Goal: Navigation & Orientation: Find specific page/section

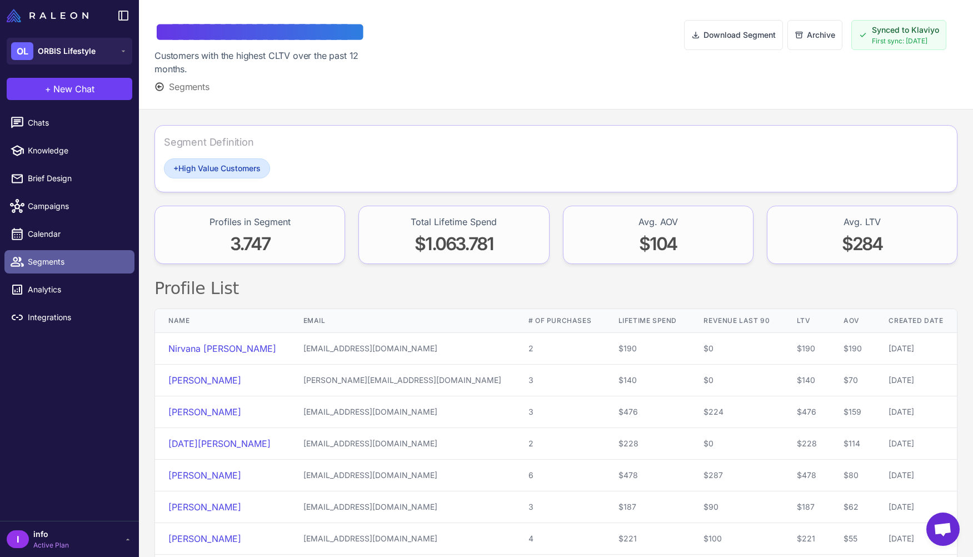
click at [64, 259] on span "Segments" at bounding box center [77, 262] width 98 height 12
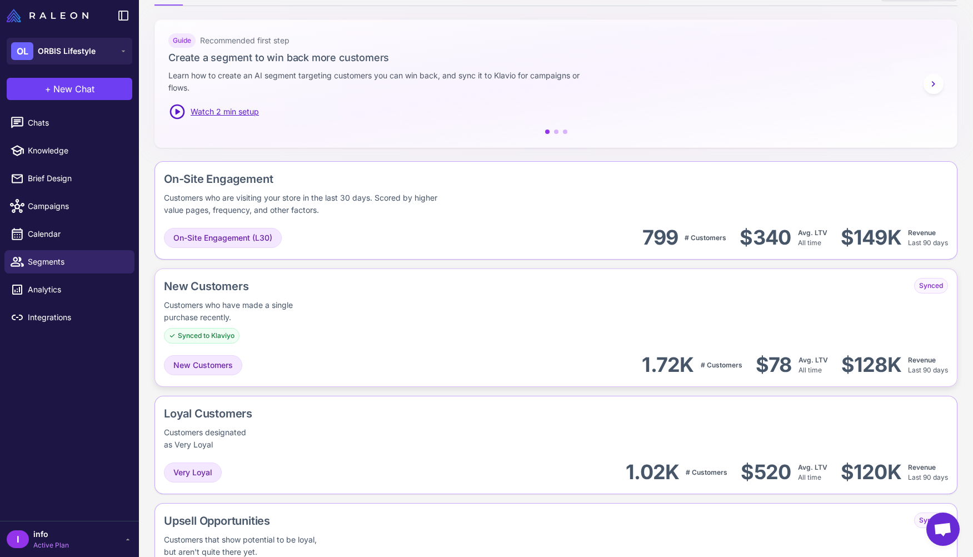
scroll to position [165, 0]
click at [343, 201] on div "Customers who are visiting your store in the last 30 days. Scored by higher val…" at bounding box center [307, 203] width 287 height 24
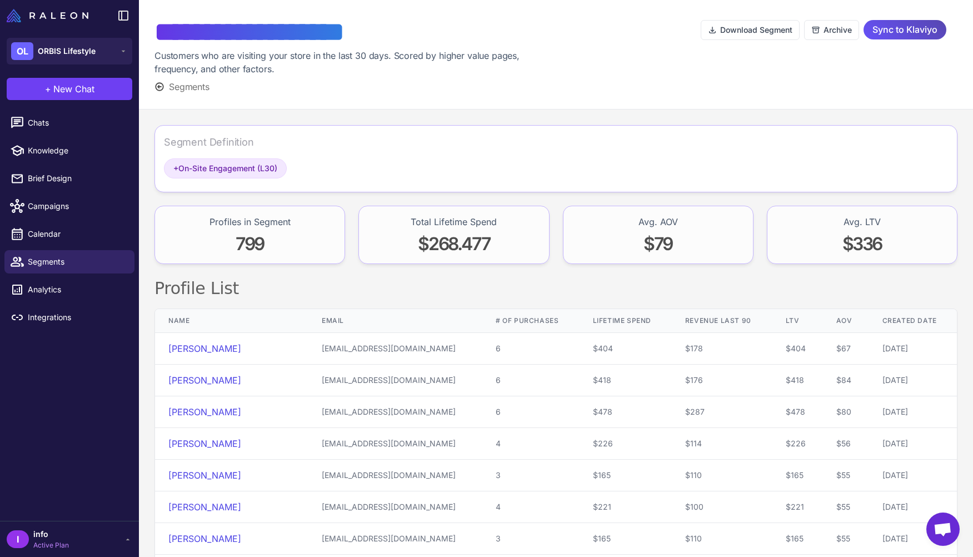
click at [910, 33] on span "Sync to Klaviyo" at bounding box center [904, 29] width 65 height 19
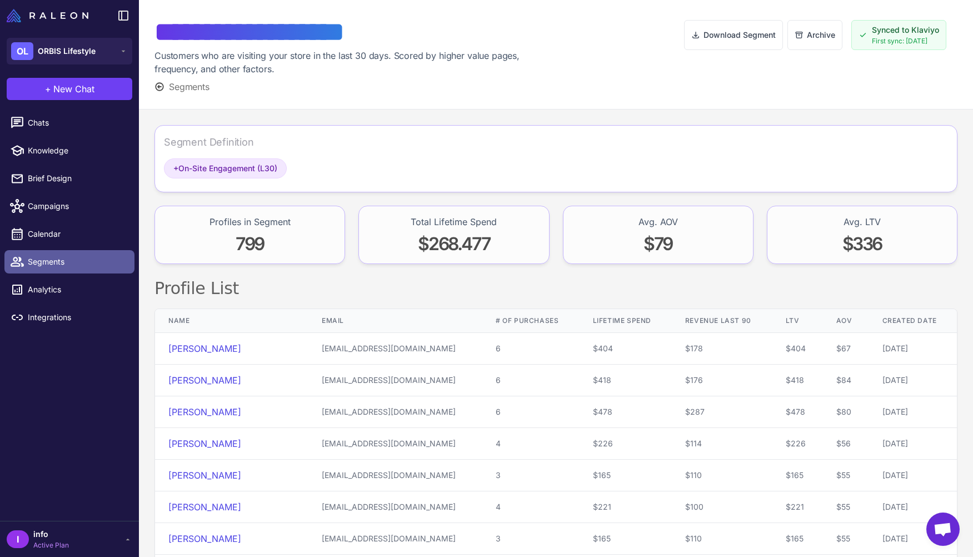
click at [67, 263] on span "Segments" at bounding box center [77, 262] width 98 height 12
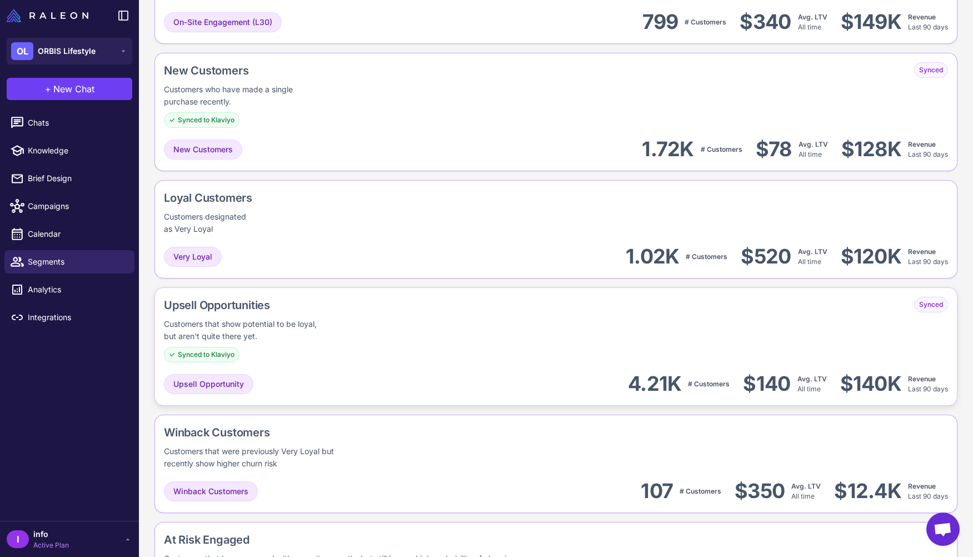
scroll to position [380, 0]
click at [250, 306] on div "Upsell Opportunities" at bounding box center [288, 304] width 248 height 17
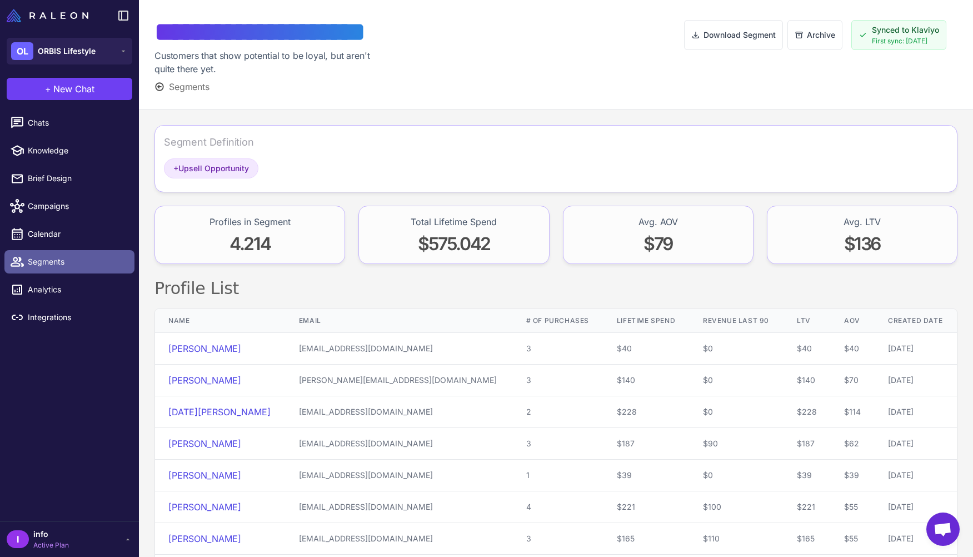
click at [71, 266] on span "Segments" at bounding box center [77, 262] width 98 height 12
